Goal: Register for event/course

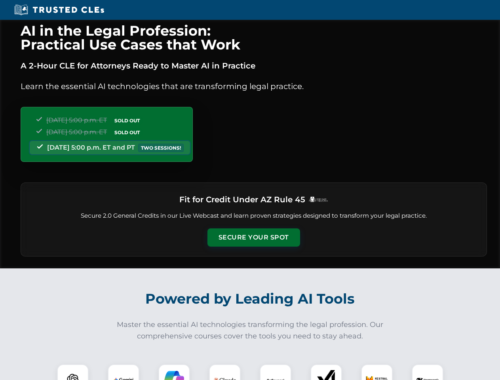
click at [254, 238] on button "Secure Your Spot" at bounding box center [254, 238] width 93 height 18
click at [73, 372] on img at bounding box center [72, 380] width 23 height 23
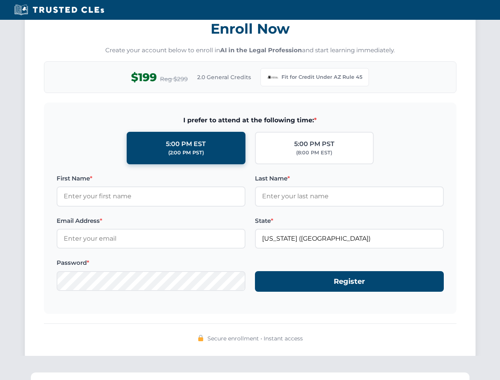
scroll to position [772, 0]
